Goal: Transaction & Acquisition: Download file/media

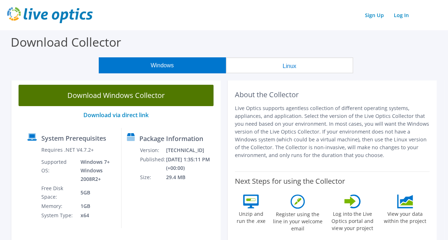
click at [175, 101] on link "Download Windows Collector" at bounding box center [116, 95] width 195 height 21
